Goal: Information Seeking & Learning: Check status

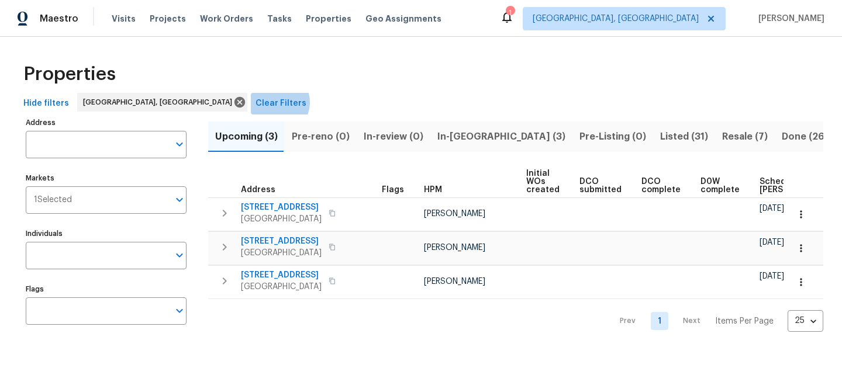
click at [256, 102] on span "Clear Filters" at bounding box center [281, 103] width 51 height 15
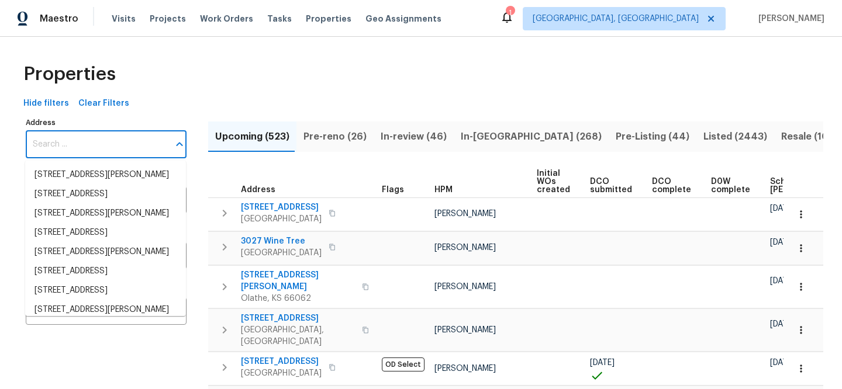
click at [123, 139] on input "Address" at bounding box center [97, 144] width 143 height 27
paste input "[STREET_ADDRESS]"
type input "[STREET_ADDRESS]"
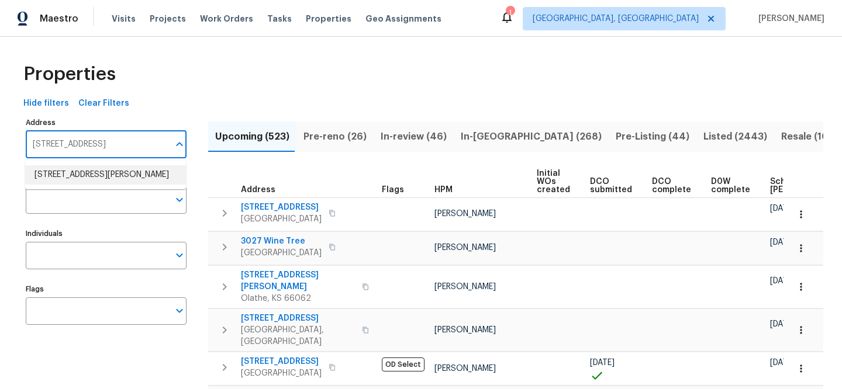
click at [129, 174] on li "171 Ridge Pointe Dr Gaston SC 29053" at bounding box center [105, 174] width 161 height 19
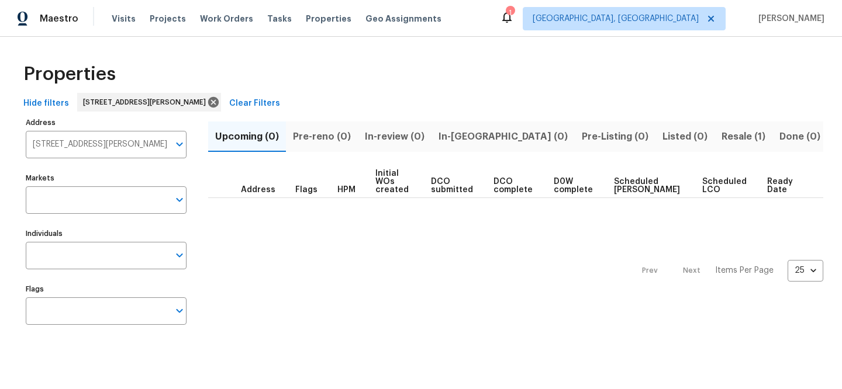
click at [722, 132] on span "Resale (1)" at bounding box center [744, 137] width 44 height 16
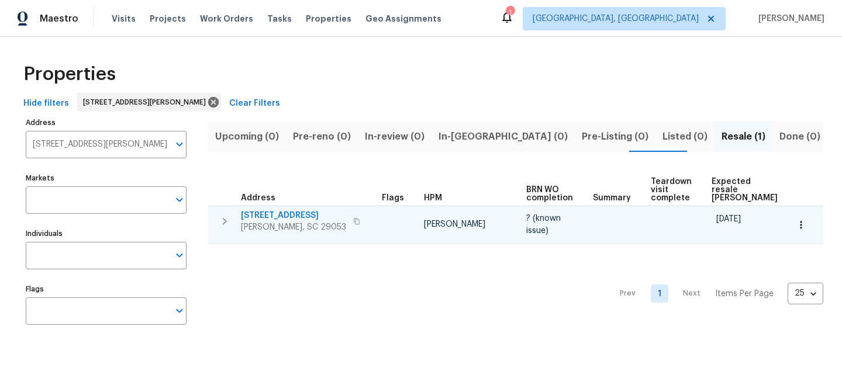
click at [289, 213] on span "[STREET_ADDRESS]" at bounding box center [293, 216] width 105 height 12
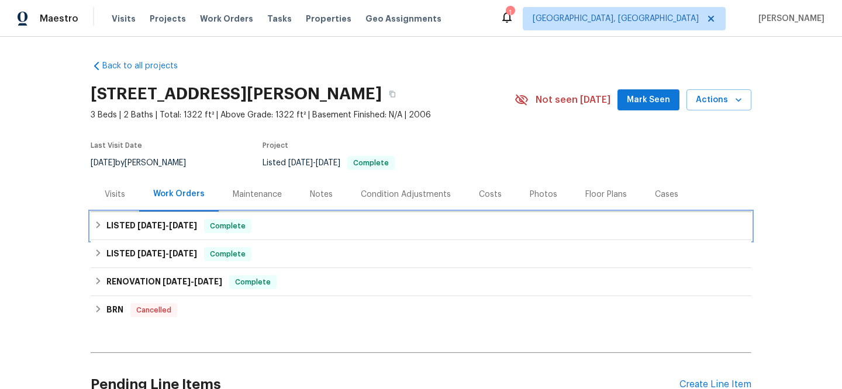
click at [139, 226] on span "[DATE]" at bounding box center [151, 226] width 28 height 8
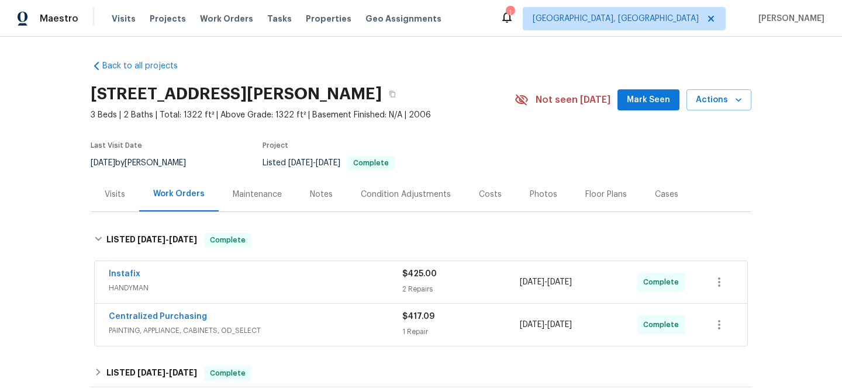
click at [119, 196] on div "Visits" at bounding box center [115, 195] width 20 height 12
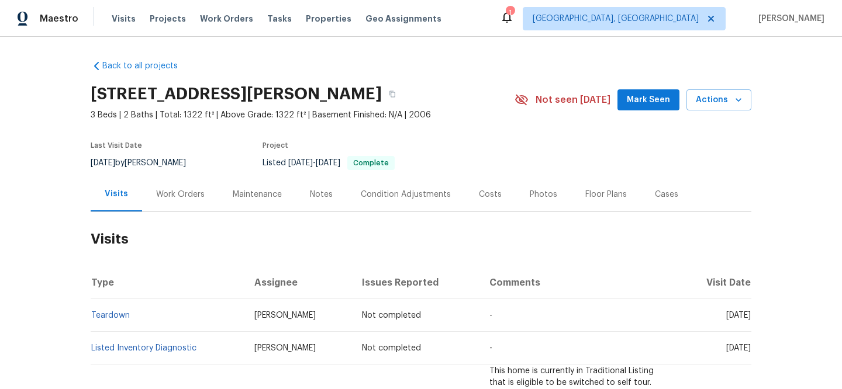
scroll to position [112, 0]
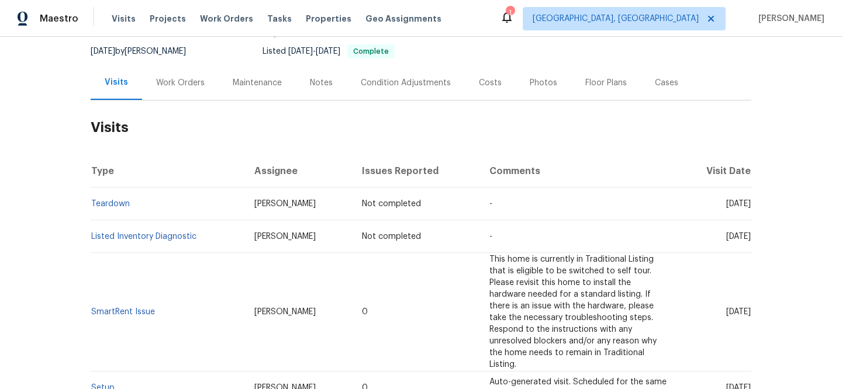
click at [185, 85] on div "Work Orders" at bounding box center [180, 83] width 49 height 12
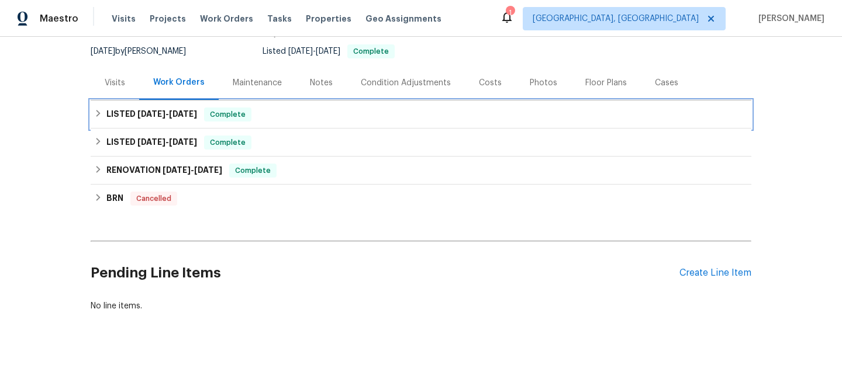
click at [291, 118] on div "LISTED [DATE] - [DATE] Complete" at bounding box center [421, 115] width 654 height 14
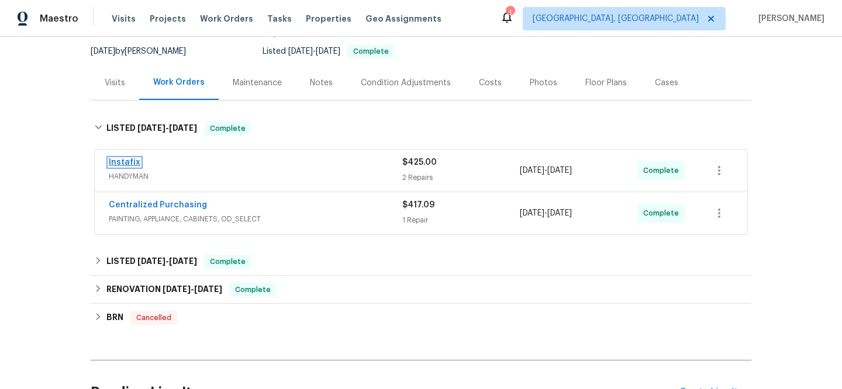
click at [132, 162] on link "Instafix" at bounding box center [125, 162] width 32 height 8
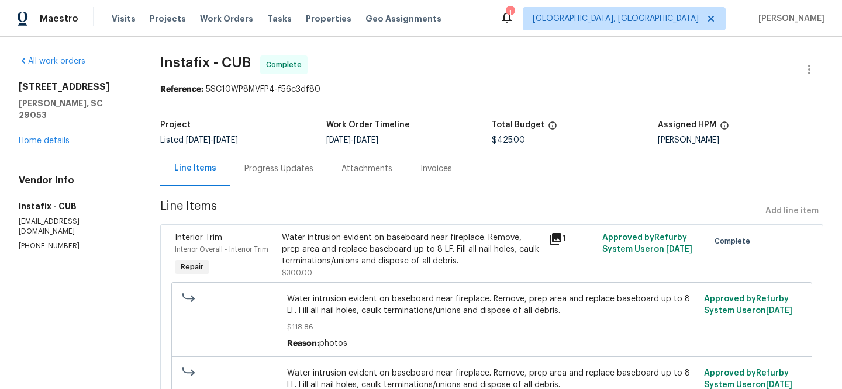
click at [550, 240] on icon at bounding box center [556, 239] width 14 height 14
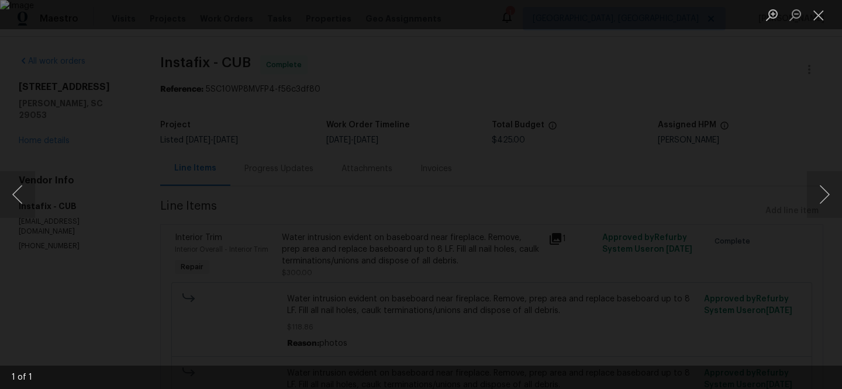
click at [558, 81] on div "Lightbox" at bounding box center [421, 194] width 842 height 389
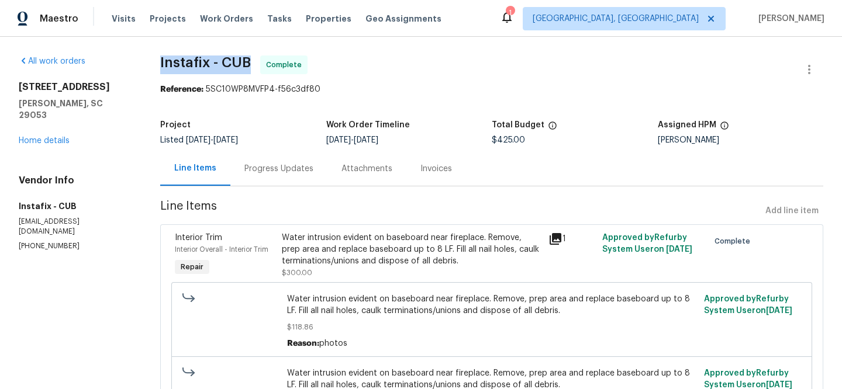
drag, startPoint x: 158, startPoint y: 61, endPoint x: 247, endPoint y: 66, distance: 89.6
click at [247, 66] on div "All work orders [STREET_ADDRESS][PERSON_NAME] Home details Vendor Info Instafix…" at bounding box center [421, 317] width 842 height 561
copy span "Instafix - CUB"
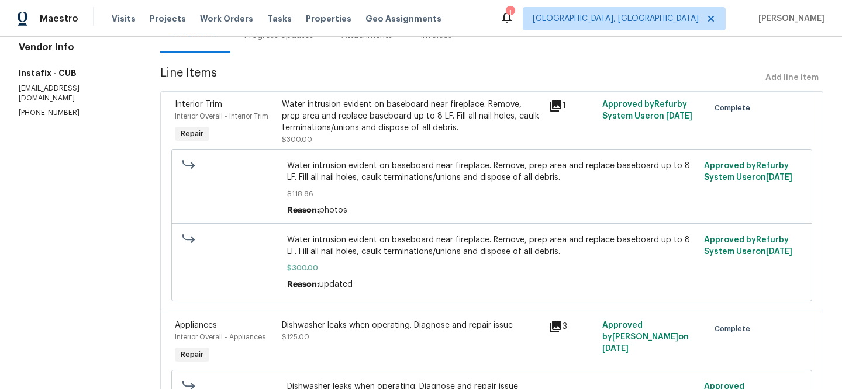
scroll to position [218, 0]
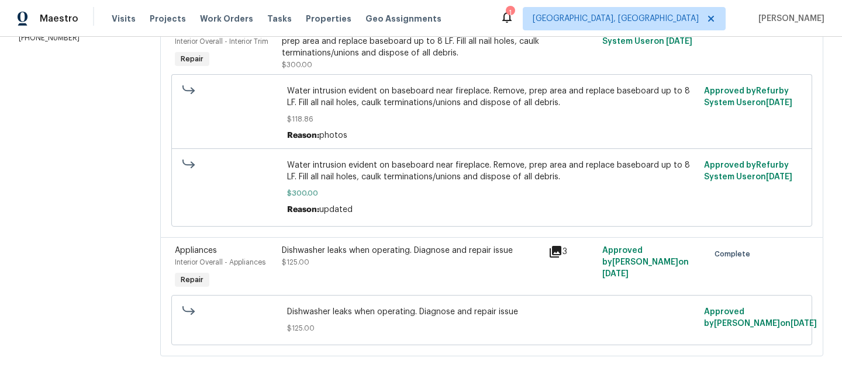
click at [550, 246] on icon at bounding box center [556, 252] width 12 height 12
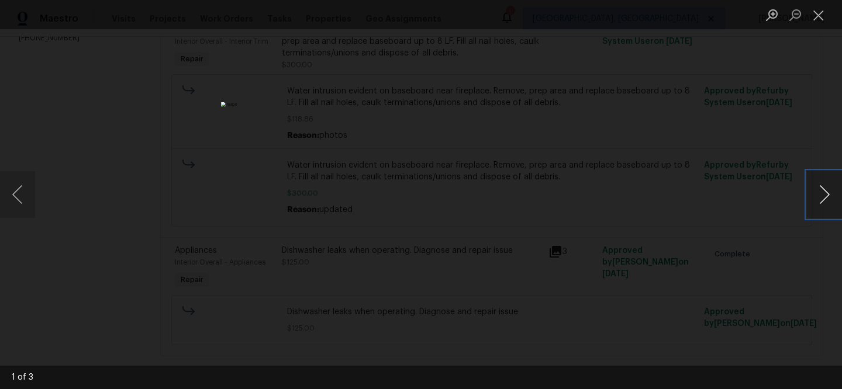
click at [827, 201] on button "Next image" at bounding box center [824, 194] width 35 height 47
click at [67, 294] on div "Lightbox" at bounding box center [421, 194] width 842 height 389
